Goal: Task Accomplishment & Management: Manage account settings

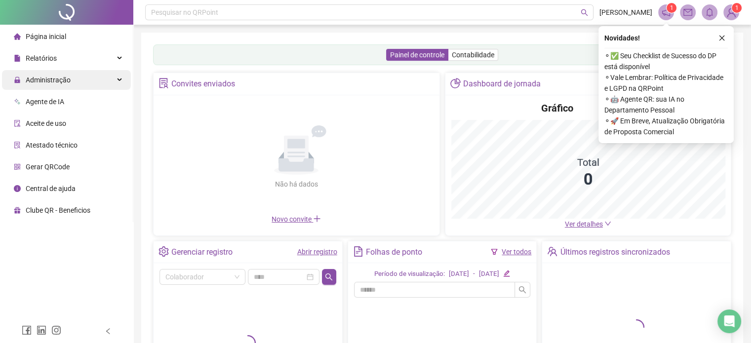
click at [48, 80] on span "Administração" at bounding box center [48, 80] width 45 height 8
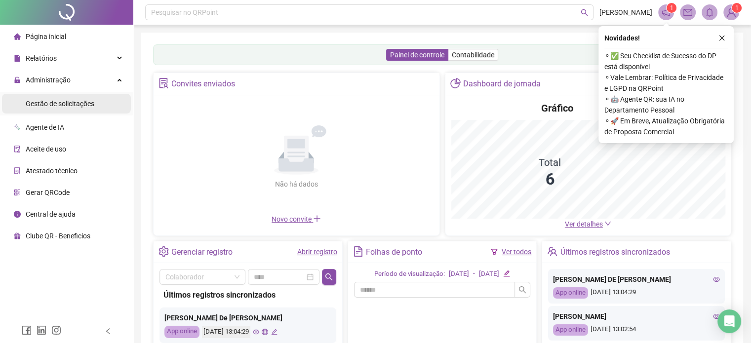
click at [69, 112] on div "Gestão de solicitações" at bounding box center [60, 104] width 69 height 20
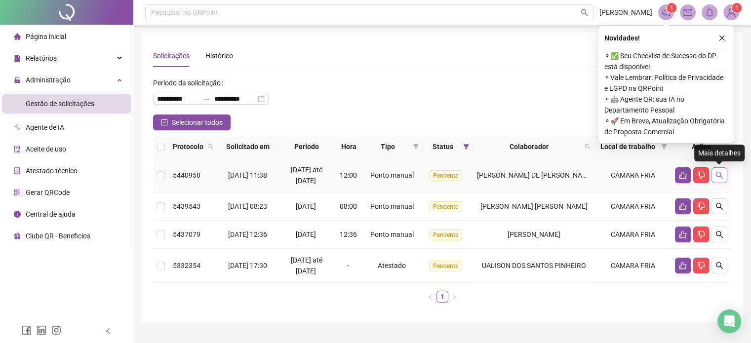
click at [722, 177] on icon "search" at bounding box center [719, 175] width 8 height 8
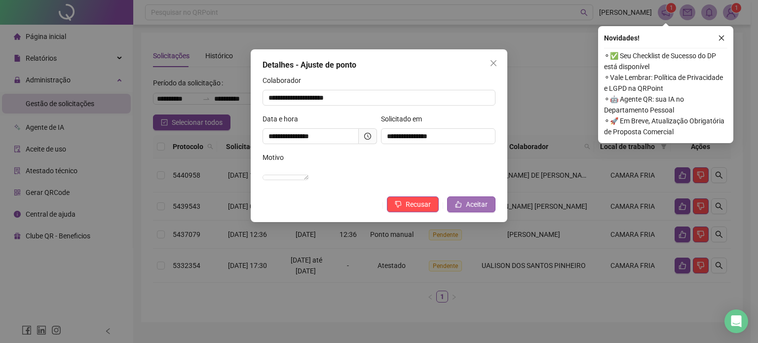
click at [469, 210] on span "Aceitar" at bounding box center [477, 204] width 22 height 11
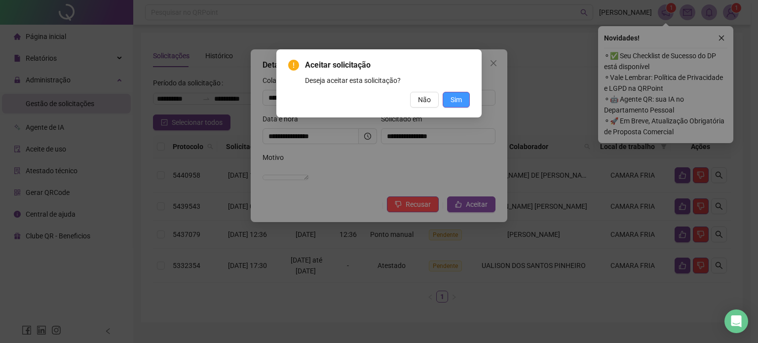
click at [453, 101] on span "Sim" at bounding box center [456, 99] width 11 height 11
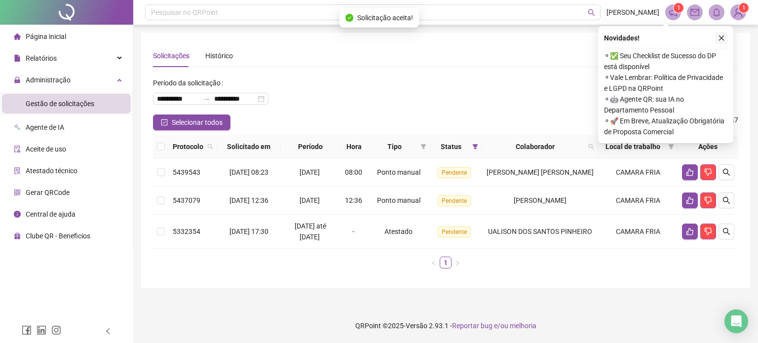
click at [723, 40] on icon "close" at bounding box center [721, 38] width 5 height 5
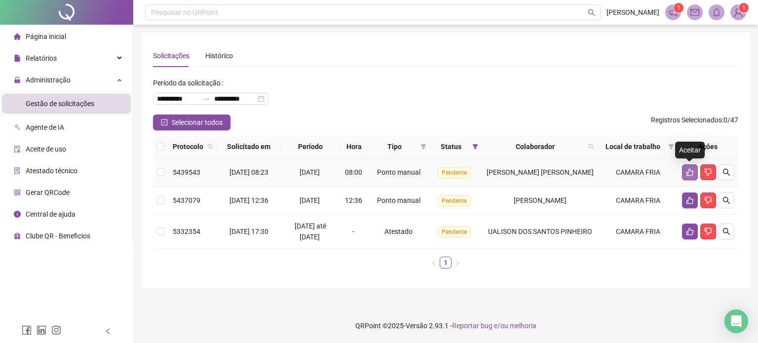
click at [685, 178] on button "button" at bounding box center [690, 172] width 16 height 16
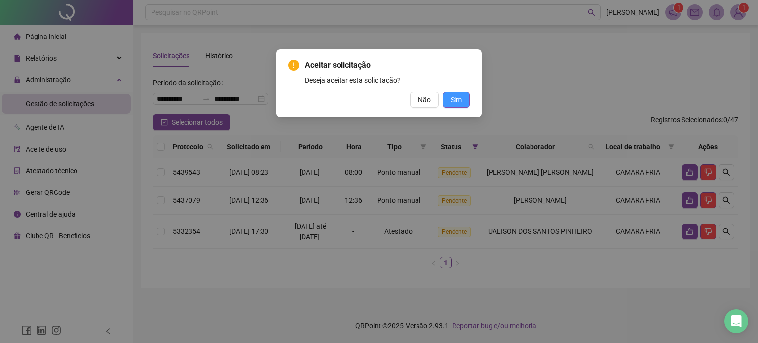
click at [458, 103] on span "Sim" at bounding box center [456, 99] width 11 height 11
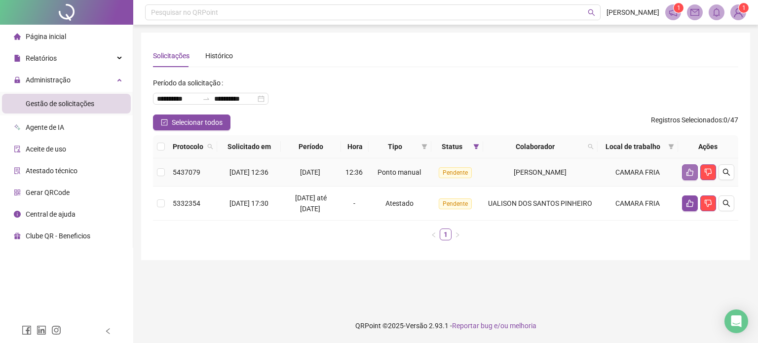
click at [687, 176] on icon "like" at bounding box center [690, 172] width 8 height 8
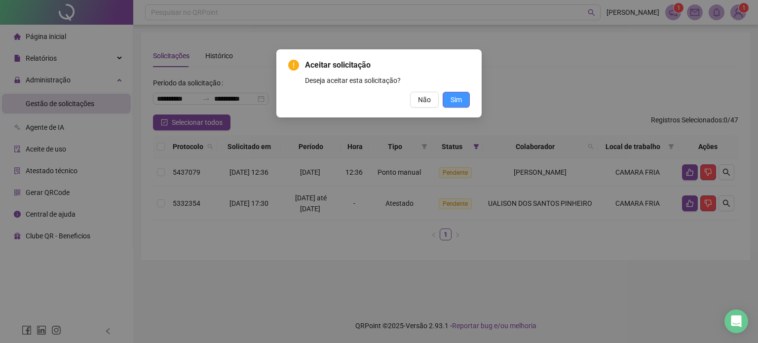
click at [460, 101] on span "Sim" at bounding box center [456, 99] width 11 height 11
